Goal: Task Accomplishment & Management: Complete application form

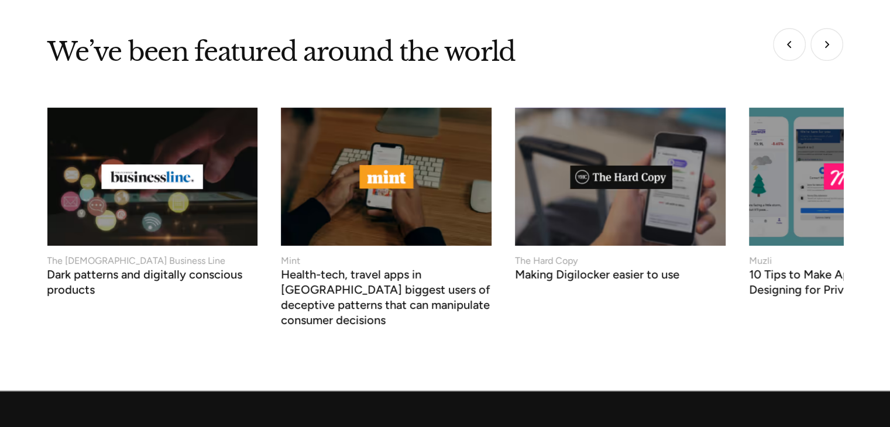
scroll to position [5081, 0]
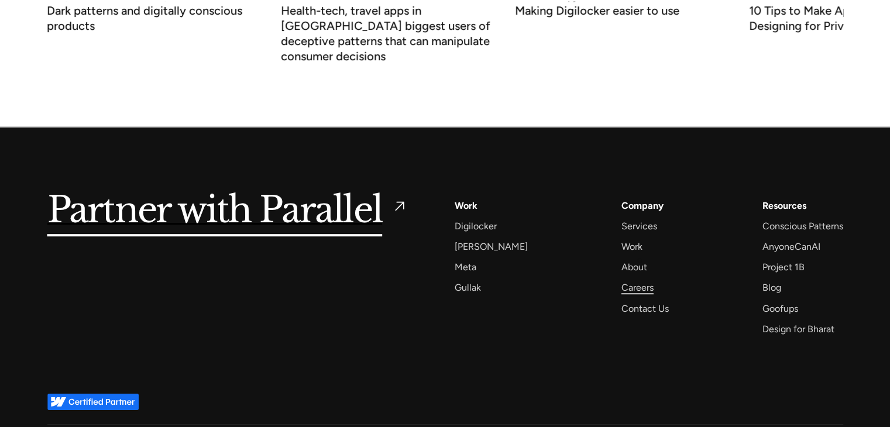
click at [633, 280] on div "Careers" at bounding box center [638, 288] width 32 height 16
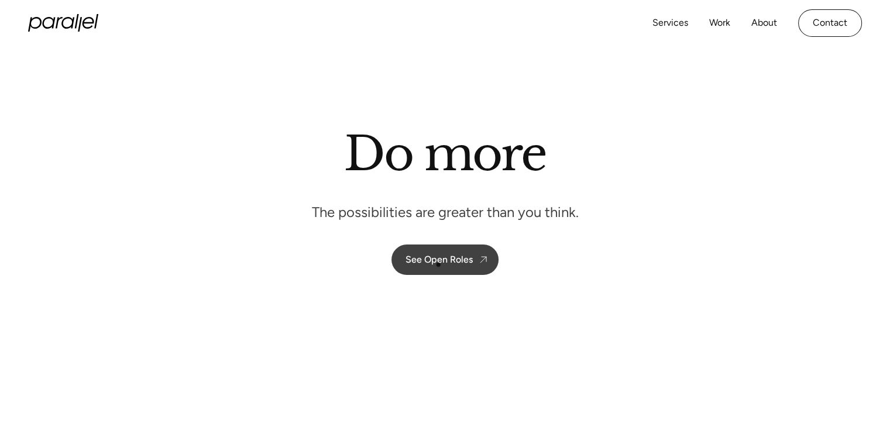
click at [438, 264] on div "See Open Roles" at bounding box center [439, 259] width 67 height 11
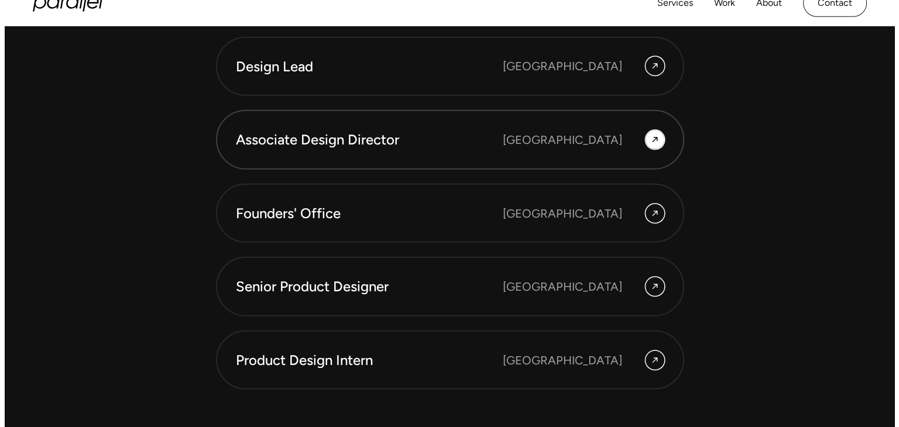
scroll to position [3196, 0]
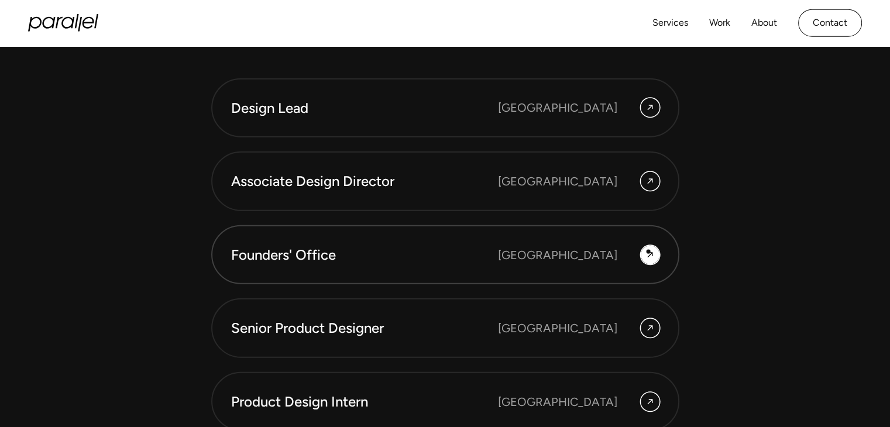
click at [649, 252] on icon at bounding box center [650, 255] width 9 height 14
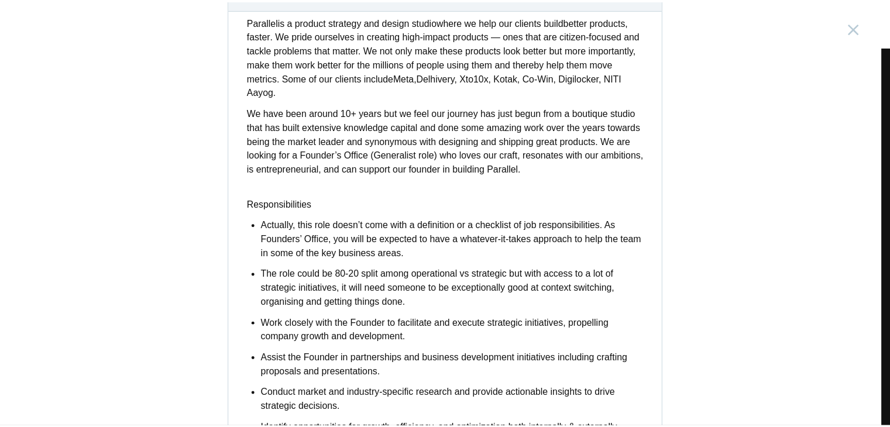
scroll to position [234, 0]
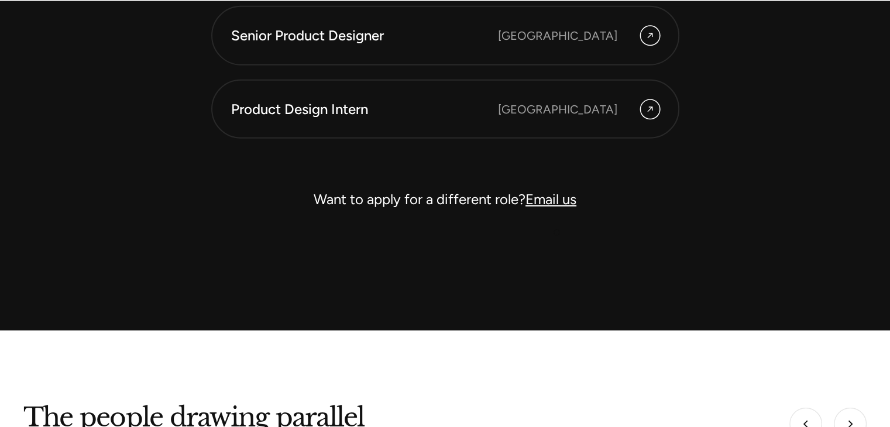
scroll to position [3548, 0]
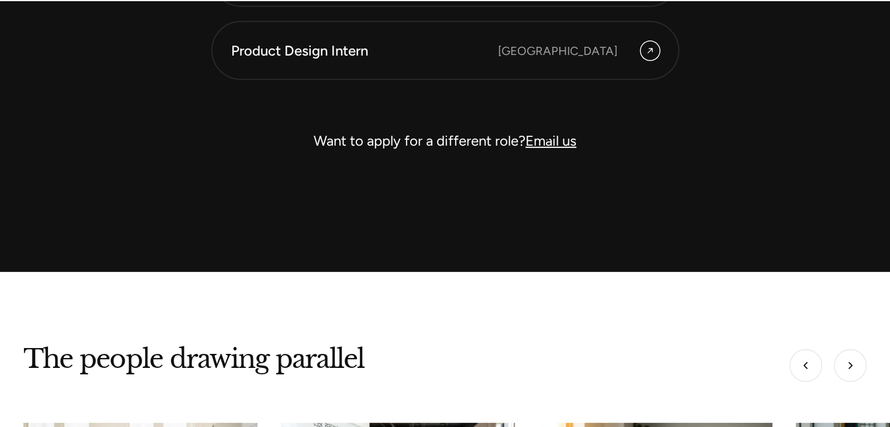
click at [548, 138] on link "Email us" at bounding box center [551, 140] width 51 height 17
click at [547, 143] on link "Email us" at bounding box center [551, 140] width 51 height 17
click at [561, 142] on link "Email us" at bounding box center [551, 140] width 51 height 17
click at [561, 149] on div "Want to apply for a different role? Email us" at bounding box center [445, 141] width 468 height 28
click at [560, 139] on link "Email us" at bounding box center [551, 140] width 51 height 17
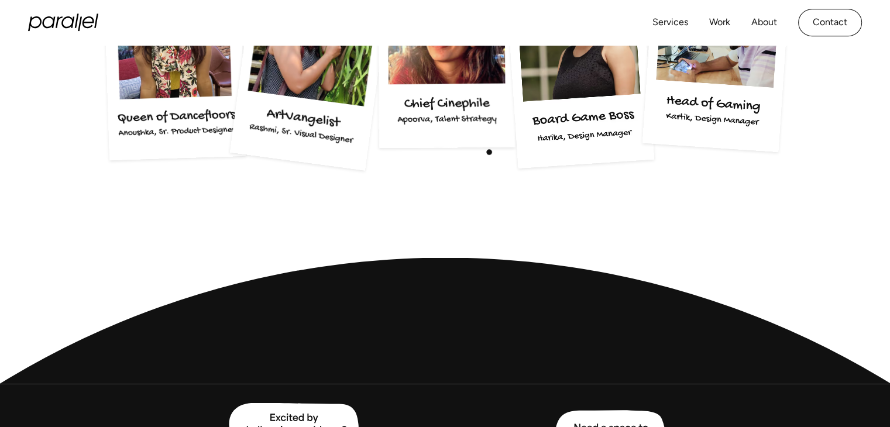
scroll to position [2084, 0]
